Goal: Check status: Check status

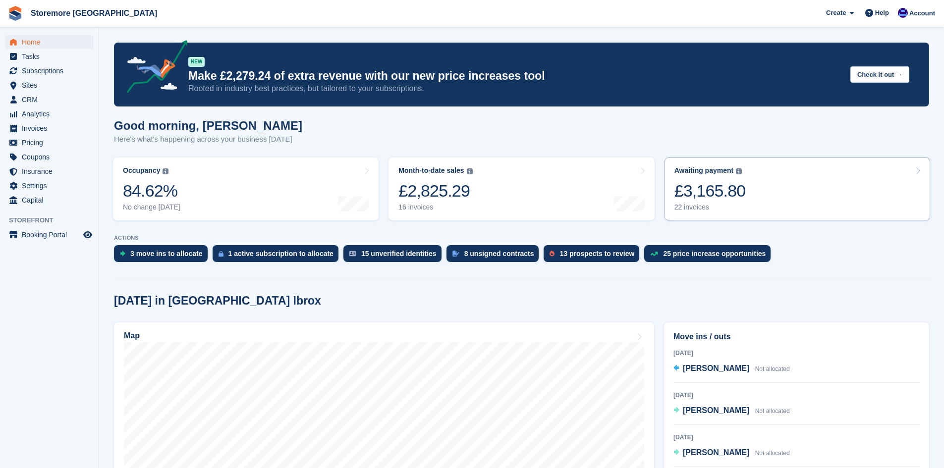
click at [777, 197] on link "Awaiting payment The total outstanding balance on all open invoices. £3,165.80 …" at bounding box center [798, 189] width 266 height 63
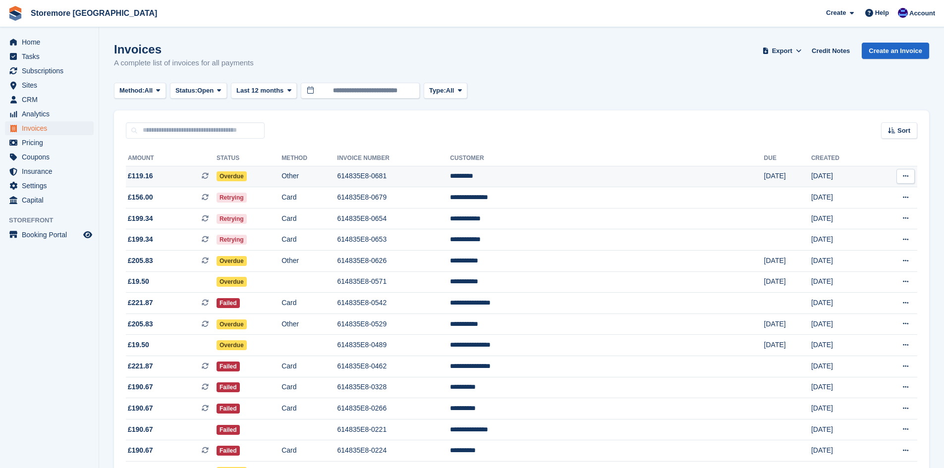
click at [450, 181] on td "614835E8-0681" at bounding box center [393, 176] width 113 height 21
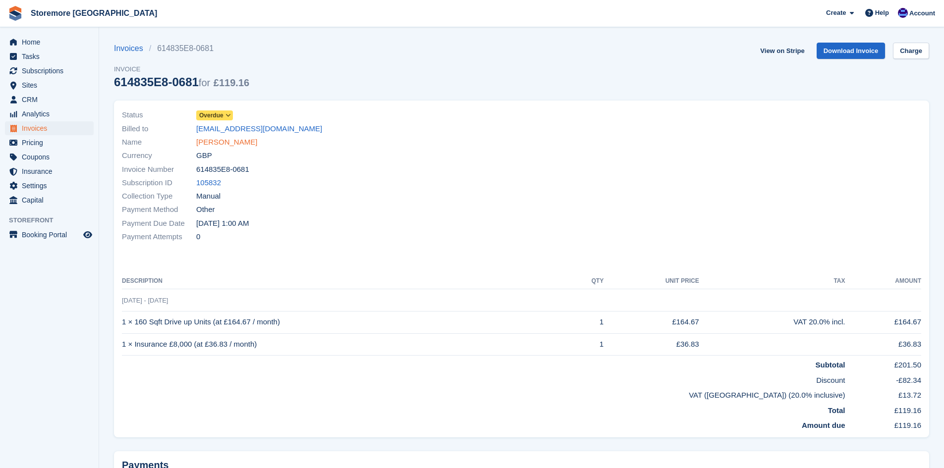
click at [222, 140] on link "Thiem Von" at bounding box center [226, 142] width 61 height 11
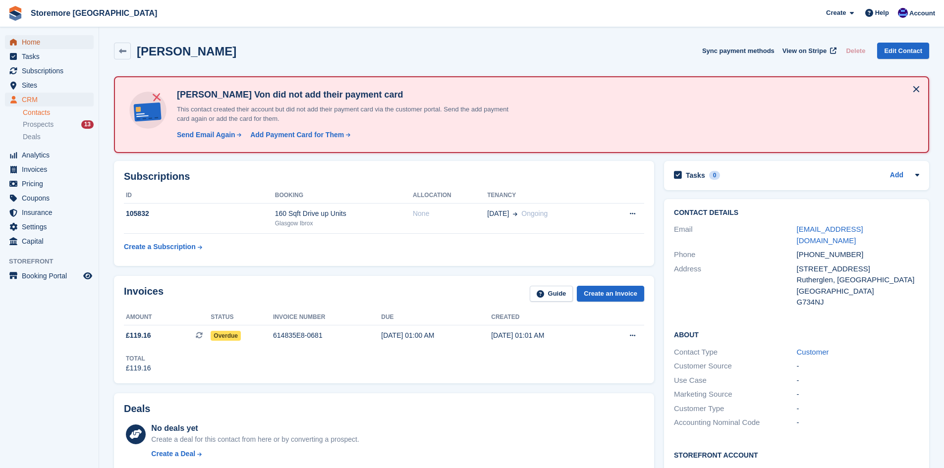
click at [54, 48] on span "Home" at bounding box center [51, 42] width 59 height 14
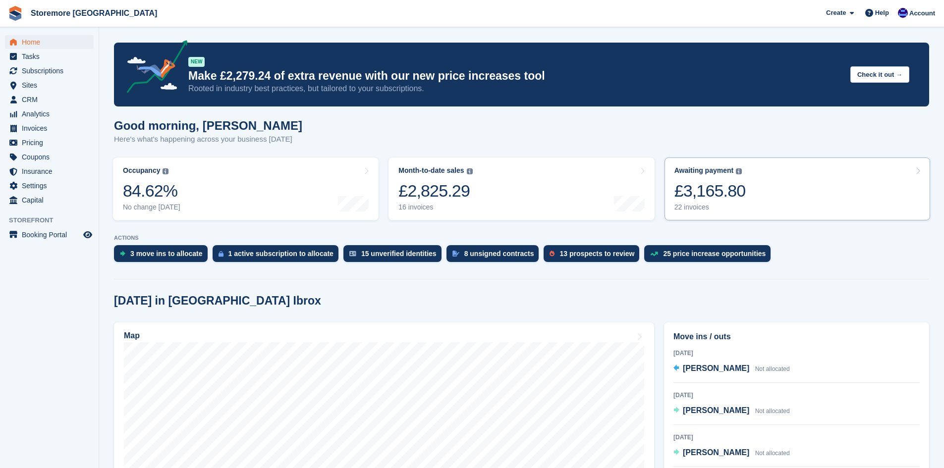
click at [760, 189] on link "Awaiting payment The total outstanding balance on all open invoices. £3,165.80 …" at bounding box center [798, 189] width 266 height 63
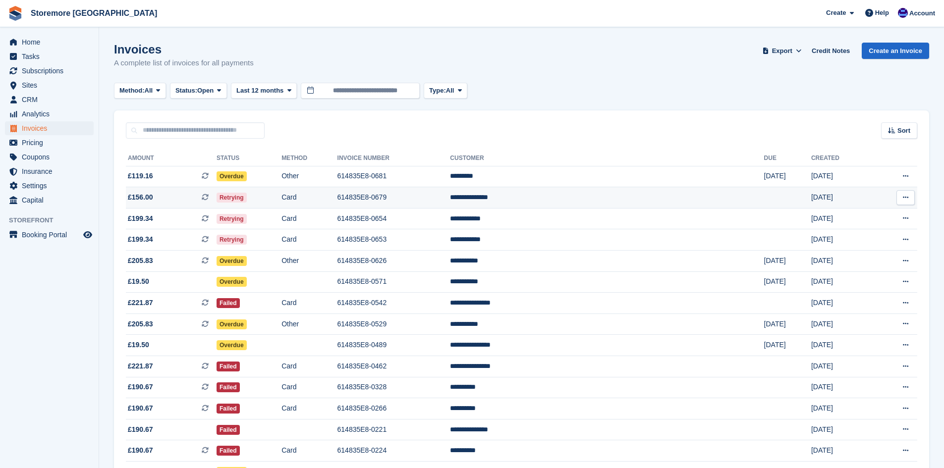
click at [427, 195] on td "614835E8-0679" at bounding box center [393, 197] width 113 height 21
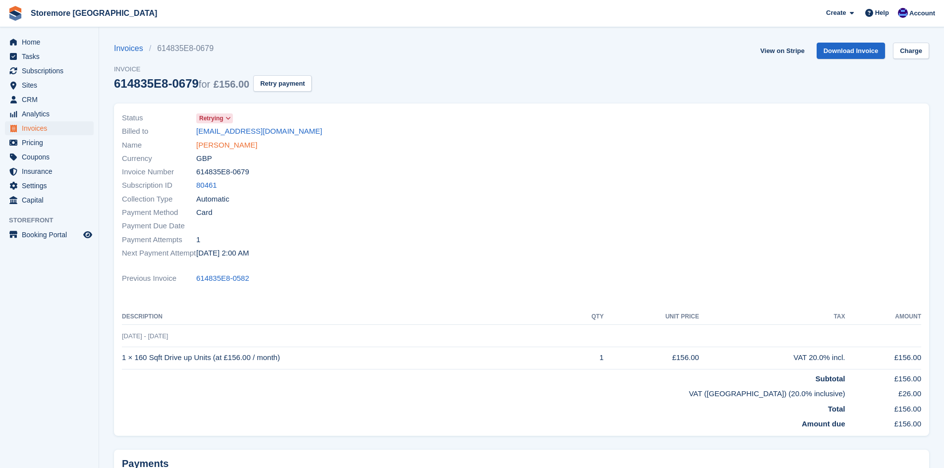
click at [241, 147] on link "Claire Mcnamara" at bounding box center [226, 145] width 61 height 11
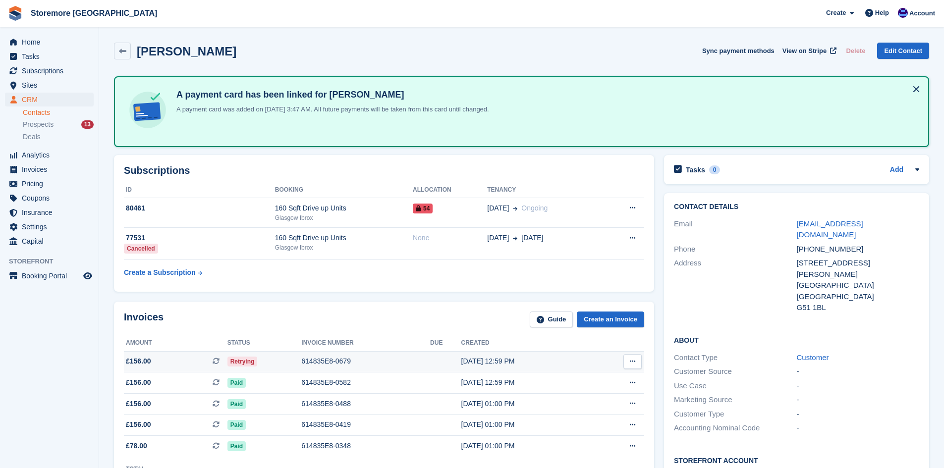
click at [347, 356] on div "614835E8-0679" at bounding box center [365, 361] width 129 height 10
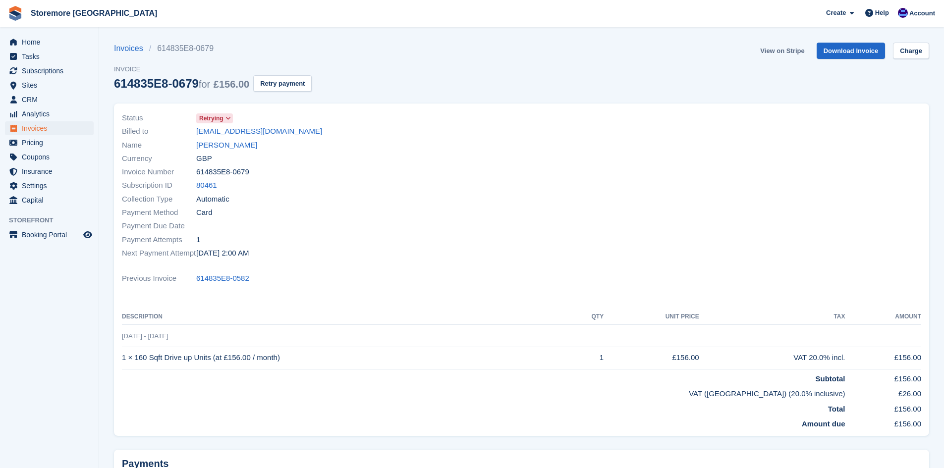
click at [787, 50] on link "View on Stripe" at bounding box center [782, 51] width 52 height 16
click at [209, 144] on link "Claire Mcnamara" at bounding box center [226, 145] width 61 height 11
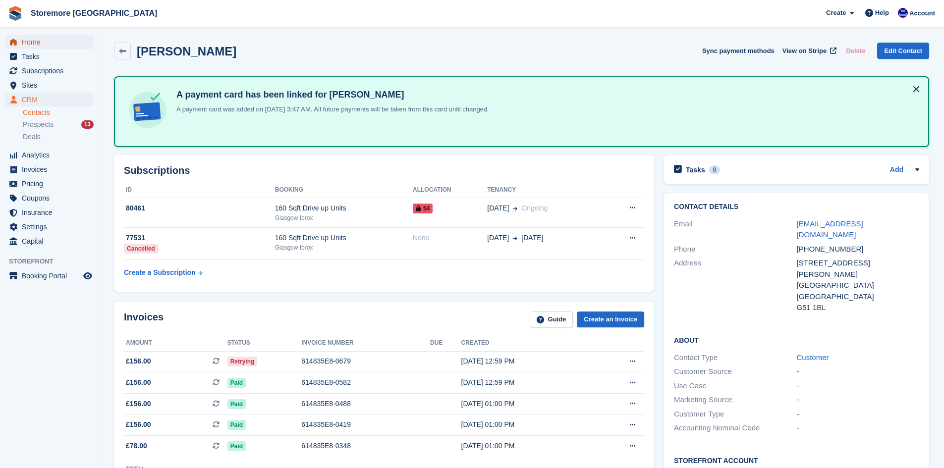
click at [64, 40] on span "Home" at bounding box center [51, 42] width 59 height 14
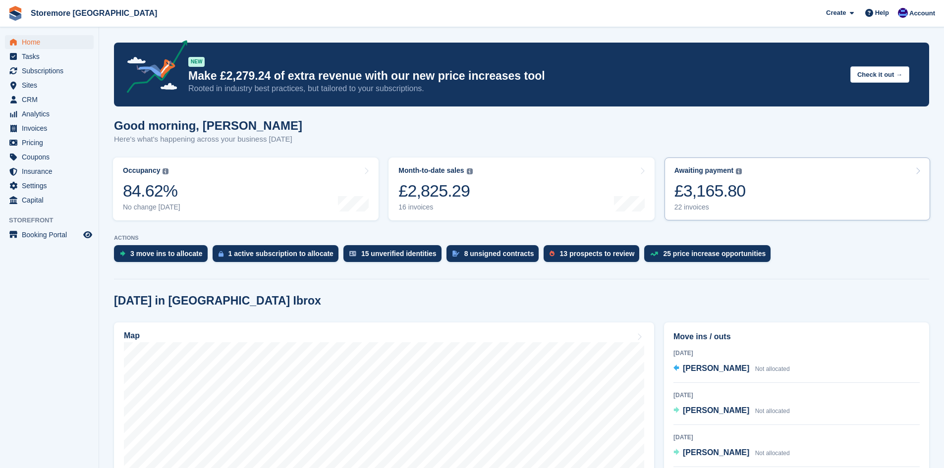
click at [736, 199] on div "£3,165.80" at bounding box center [709, 191] width 71 height 20
